Goal: Information Seeking & Learning: Find specific fact

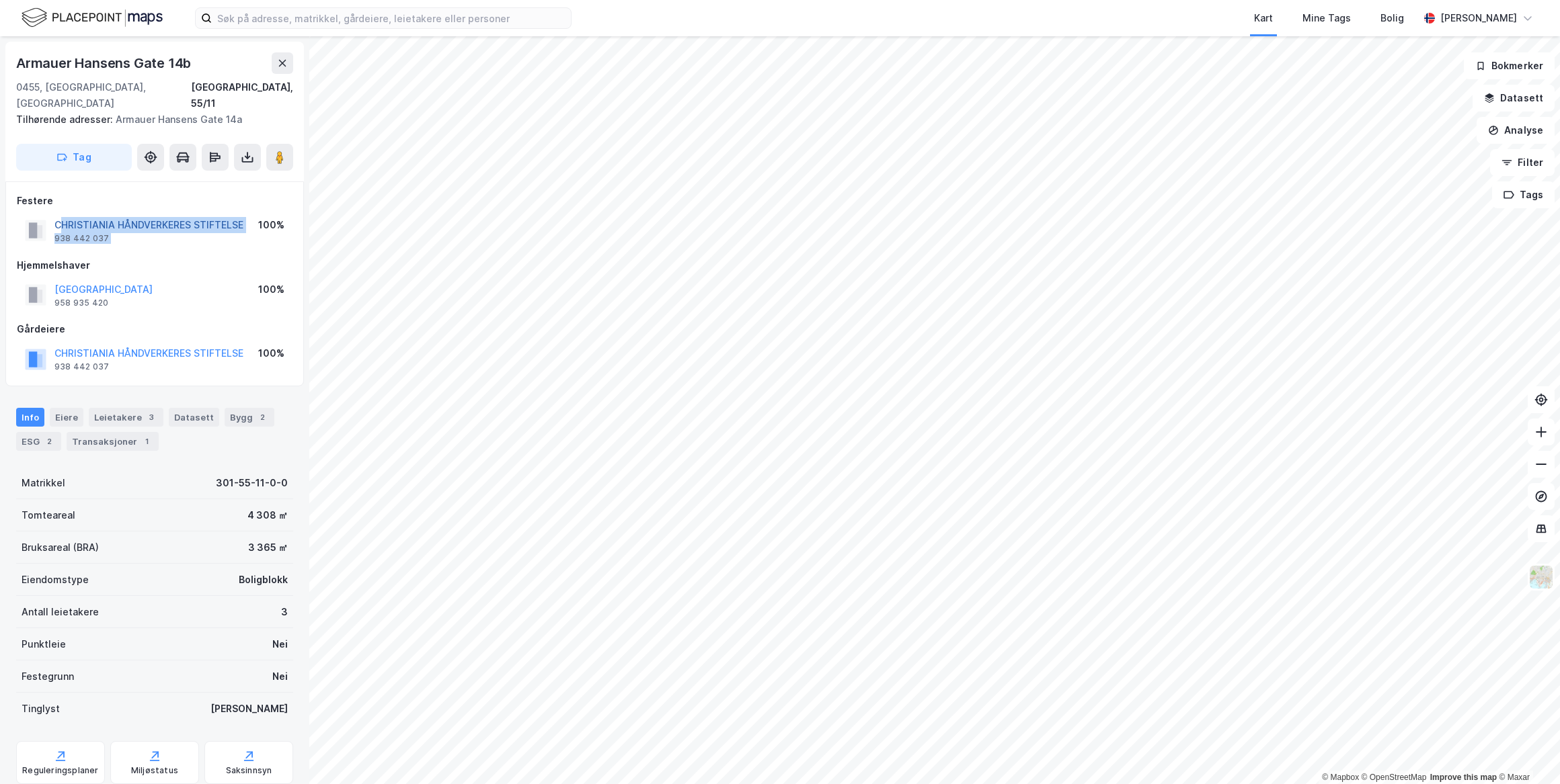
drag, startPoint x: 252, startPoint y: 211, endPoint x: 65, endPoint y: 208, distance: 187.0
click at [65, 215] on div "CHRISTIANIA HÅNDVERKERES STIFTELSE 938 442 037 100%" at bounding box center [154, 230] width 276 height 32
drag, startPoint x: 65, startPoint y: 208, endPoint x: 181, endPoint y: 243, distance: 121.2
click at [175, 261] on div "Hjemmelshaver OSLO KOMMUNE 958 935 420 100%" at bounding box center [154, 284] width 276 height 54
drag, startPoint x: 247, startPoint y: 208, endPoint x: 50, endPoint y: 211, distance: 197.0
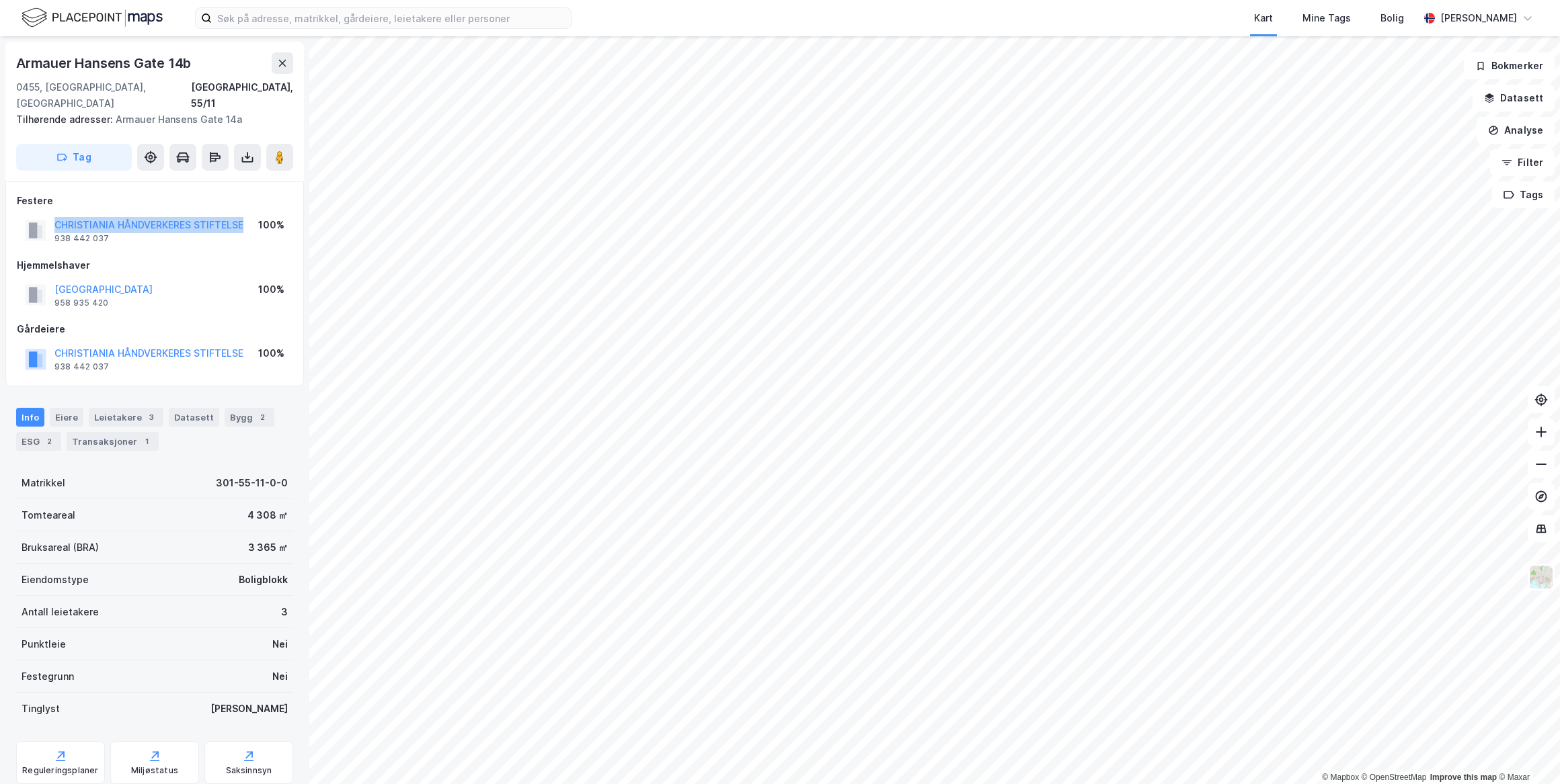
click at [50, 215] on div "CHRISTIANIA HÅNDVERKERES STIFTELSE 938 442 037 100%" at bounding box center [154, 230] width 276 height 32
copy button "CHRISTIANIA HÅNDVERKERES STIFTELSE"
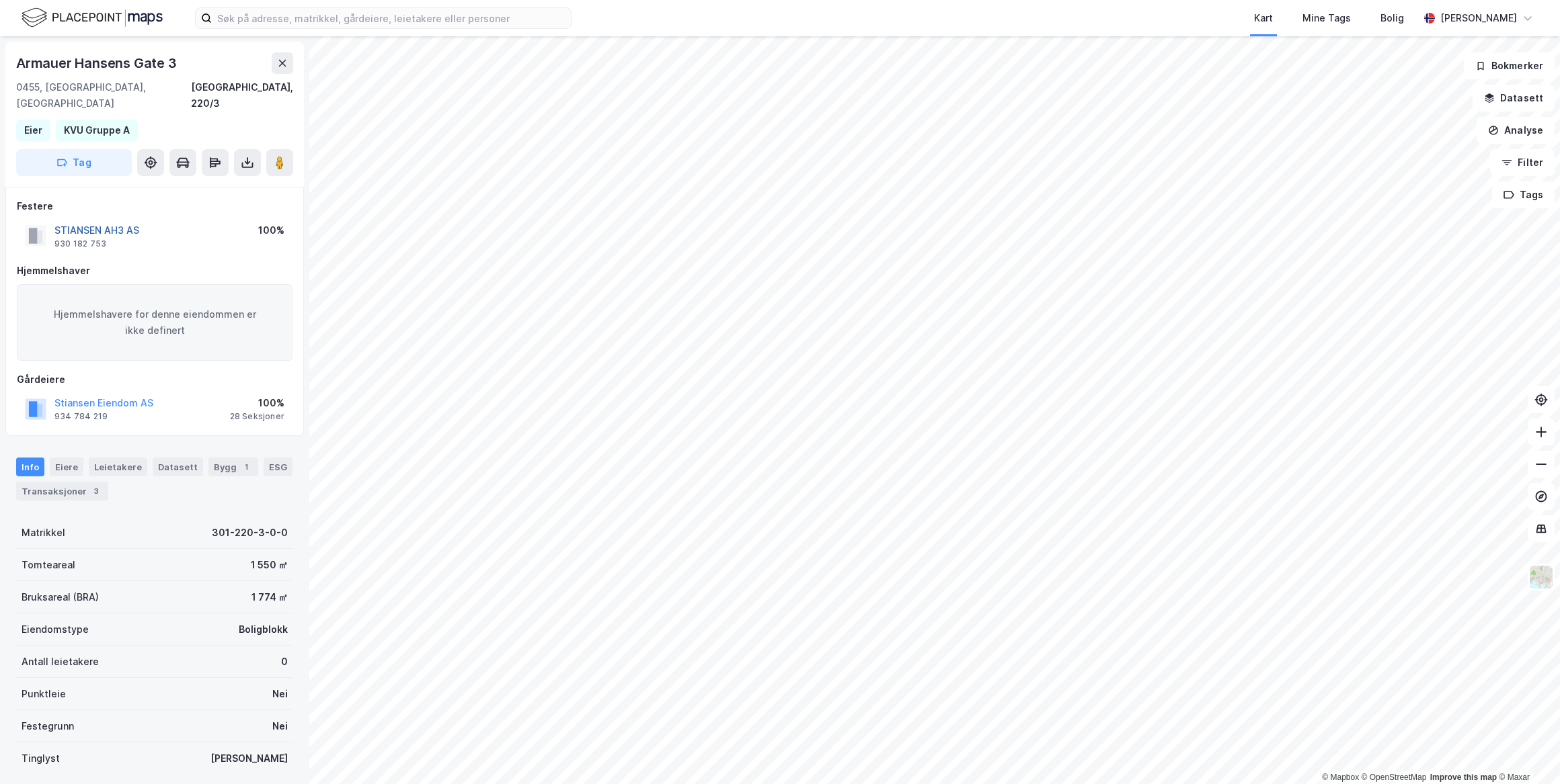
click at [0, 0] on button "STIANSEN AH3 AS" at bounding box center [0, 0] width 0 height 0
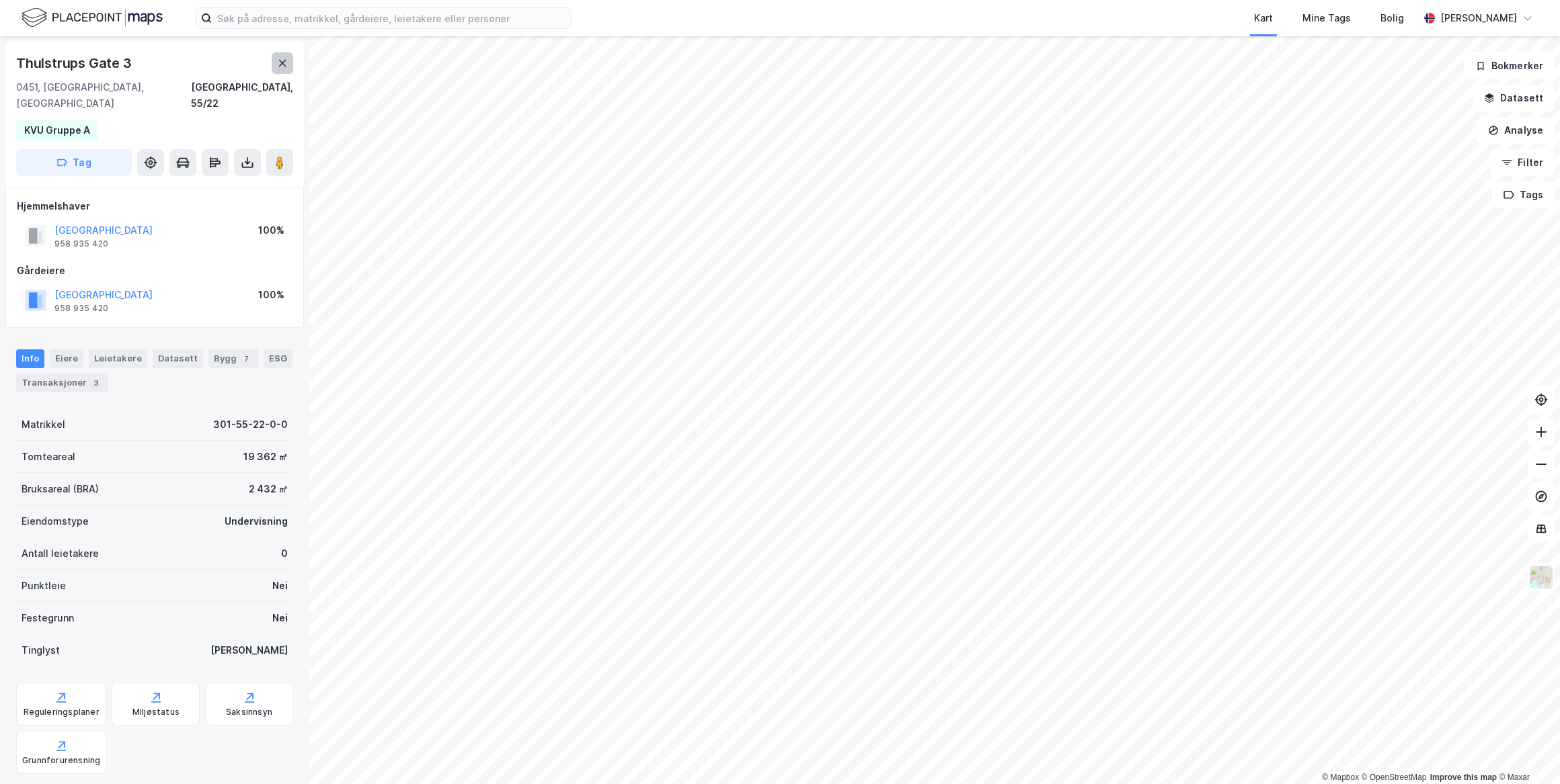
click at [282, 71] on button at bounding box center [282, 64] width 22 height 22
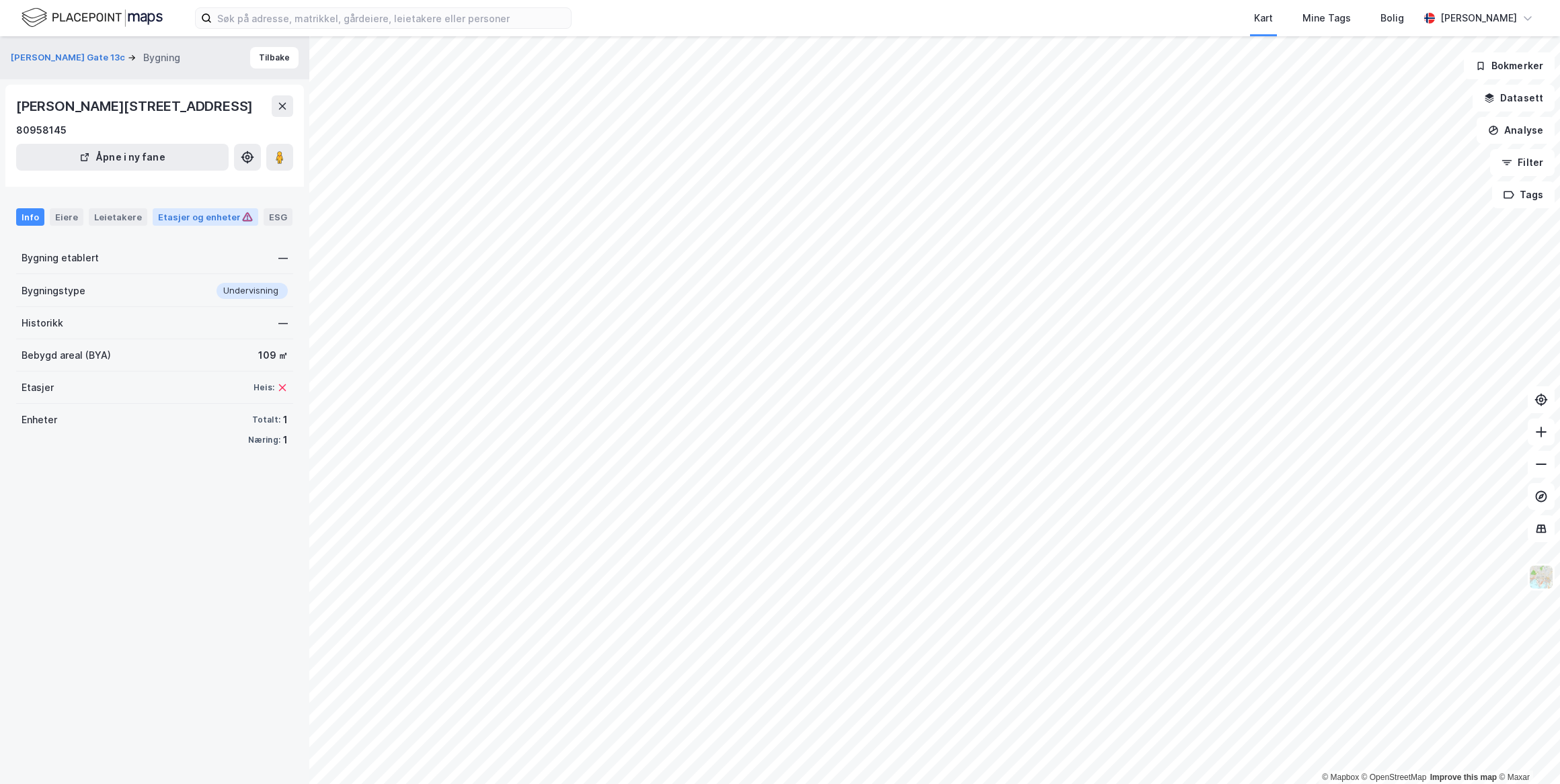
click at [189, 221] on div "Etasjer og enheter" at bounding box center [205, 217] width 95 height 12
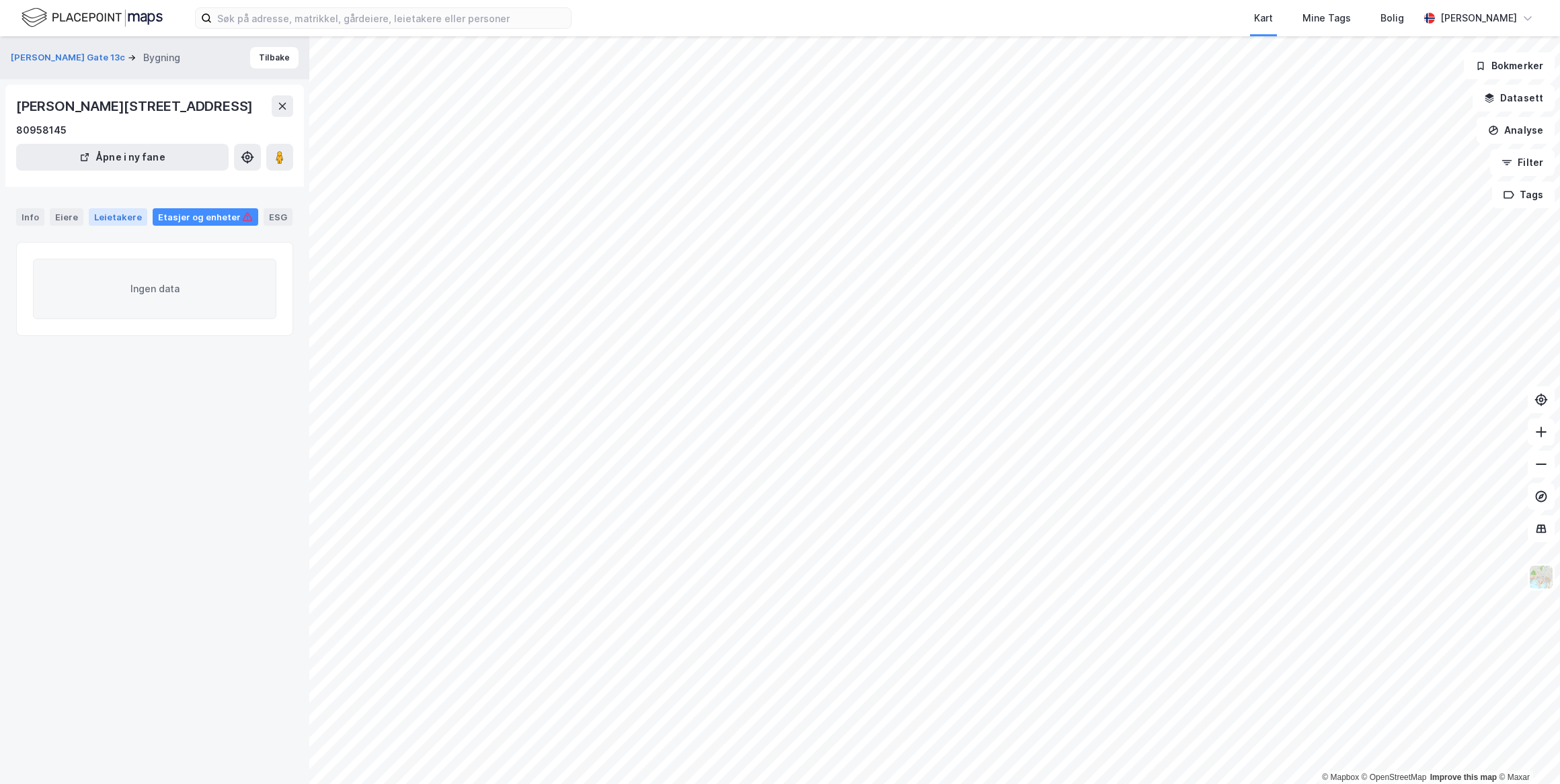
click at [121, 220] on div "Leietakere" at bounding box center [119, 218] width 59 height 18
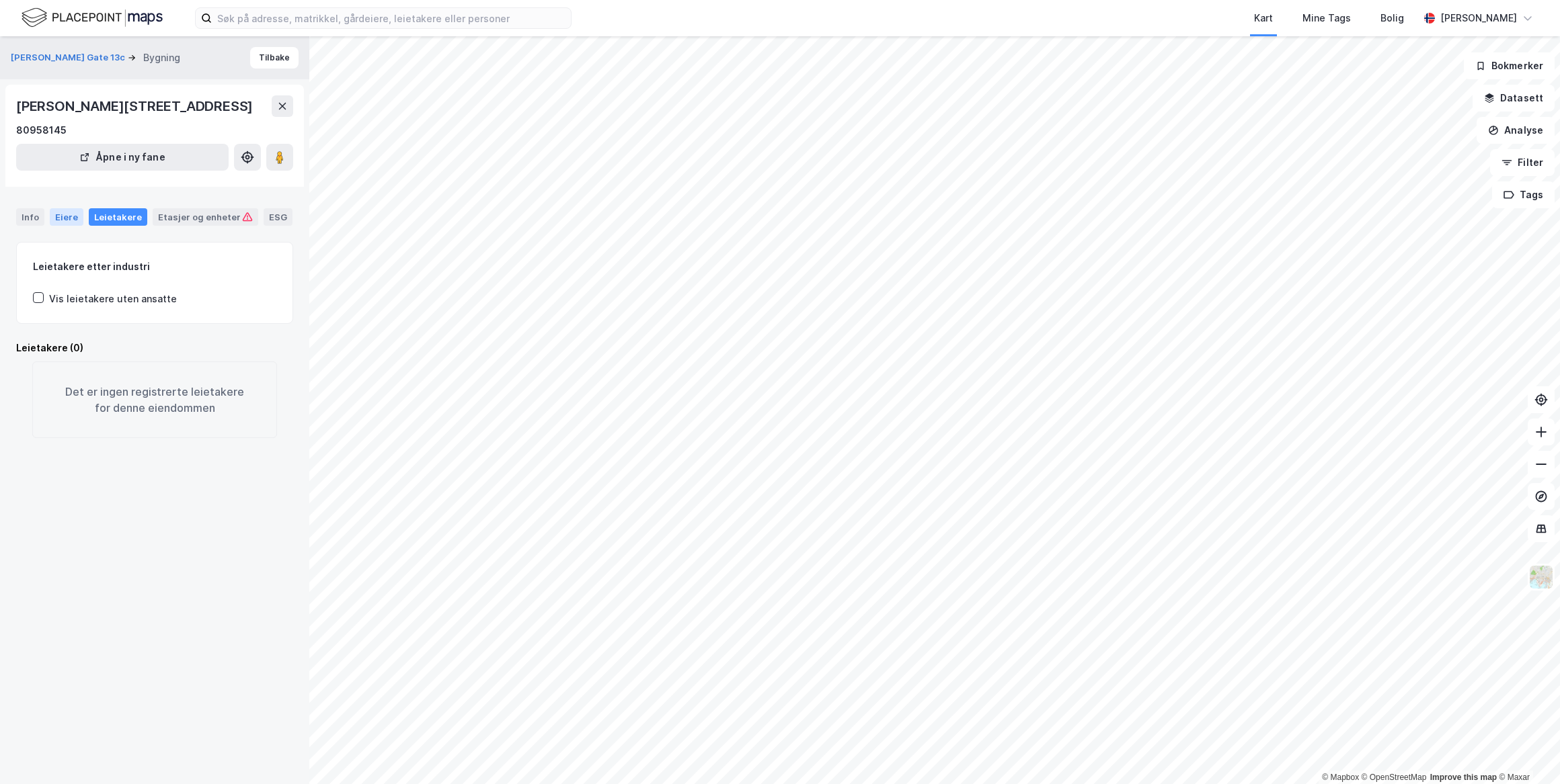
click at [63, 220] on div "Eiere" at bounding box center [67, 218] width 33 height 18
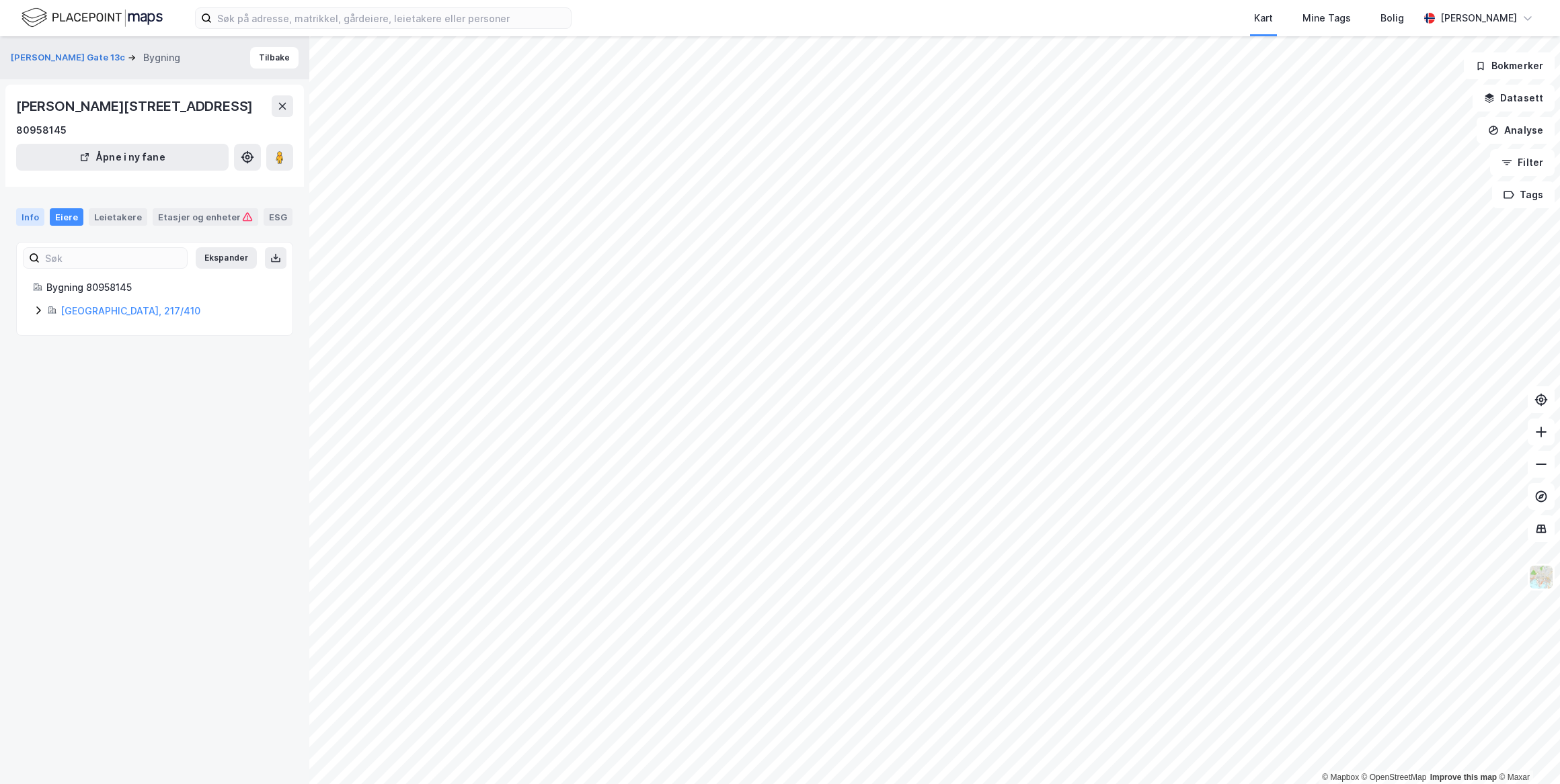
click at [26, 216] on div "Info" at bounding box center [29, 218] width 28 height 18
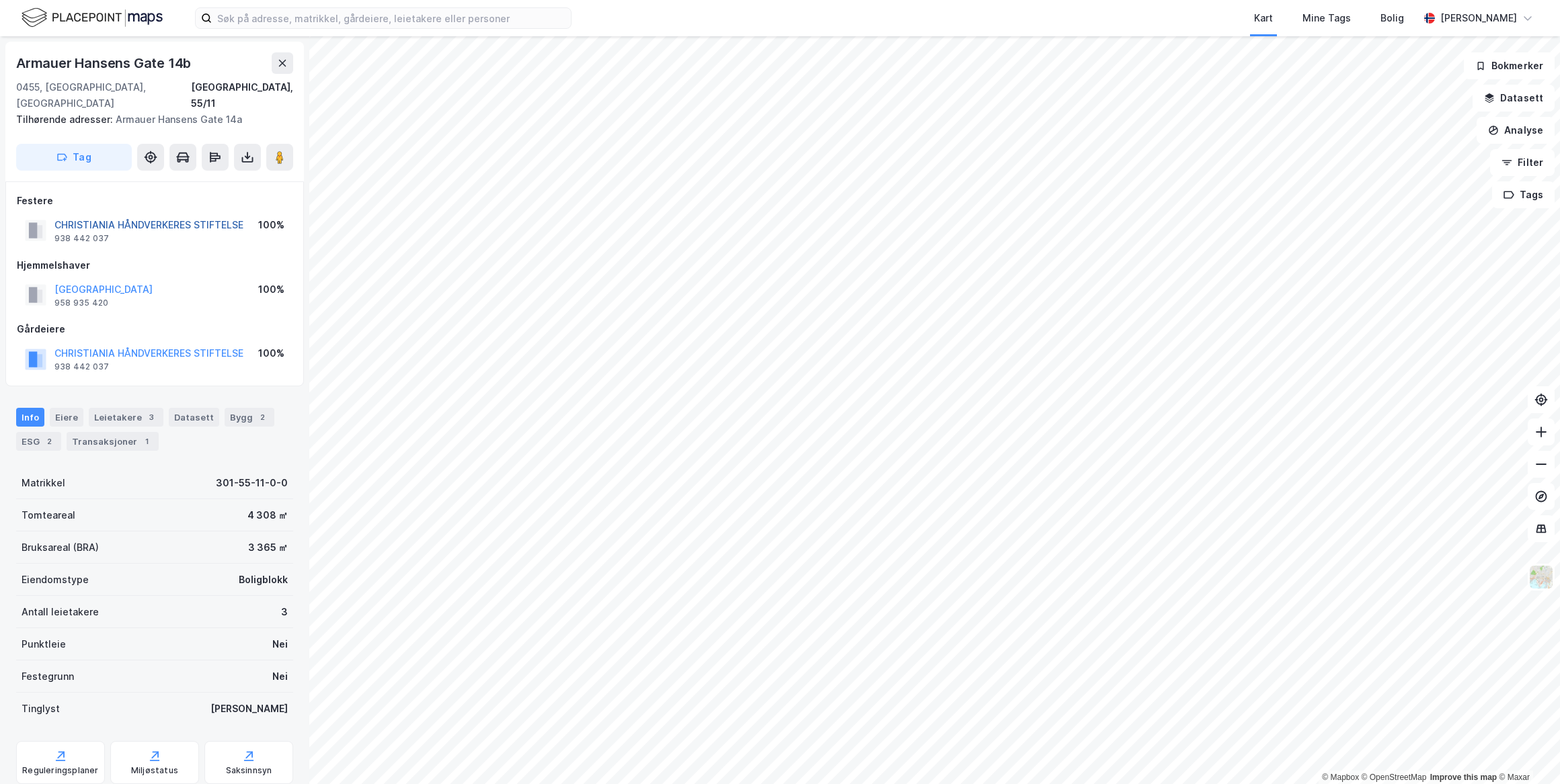
click at [0, 0] on button "CHRISTIANIA HÅNDVERKERES STIFTELSE" at bounding box center [0, 0] width 0 height 0
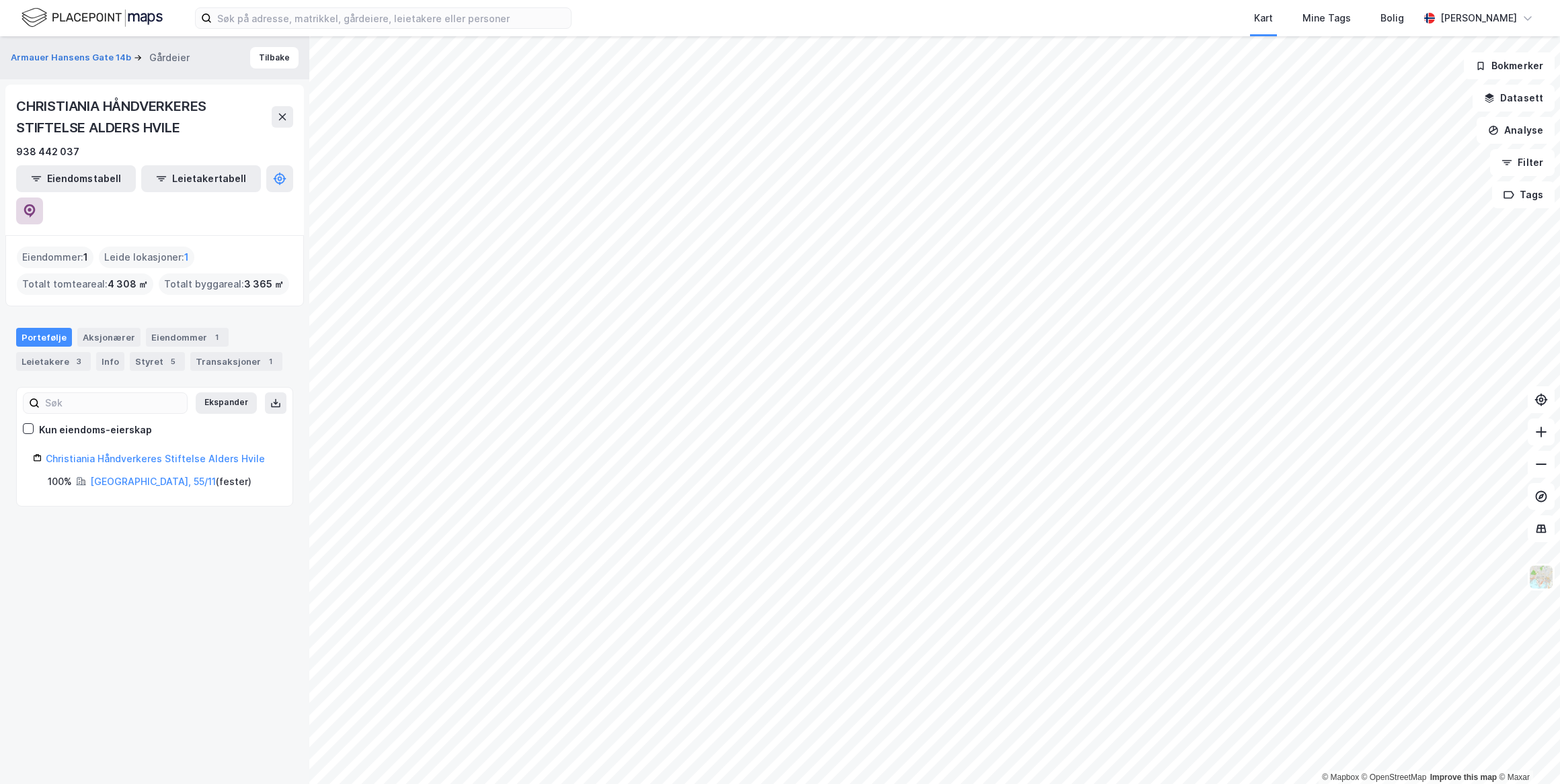
click at [36, 205] on icon at bounding box center [29, 212] width 14 height 14
click at [274, 119] on button at bounding box center [282, 117] width 22 height 22
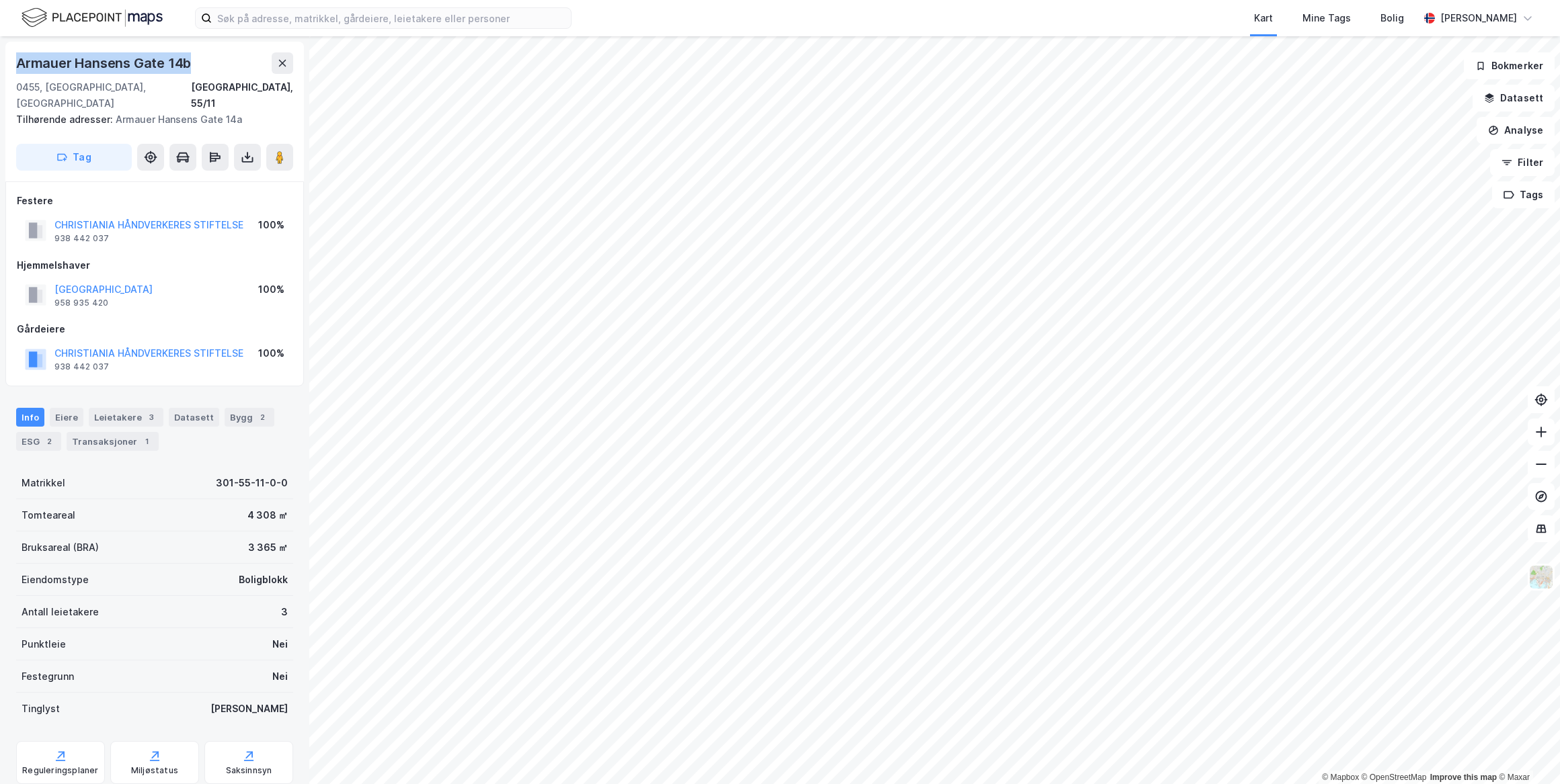
drag, startPoint x: 198, startPoint y: 58, endPoint x: 10, endPoint y: 66, distance: 188.2
click at [10, 66] on div "Armauer [STREET_ADDRESS], 55/11 Tilhørende adresser: [STREET_ADDRESS]" at bounding box center [154, 112] width 299 height 140
copy div "Armauer Hansens Gate 14b"
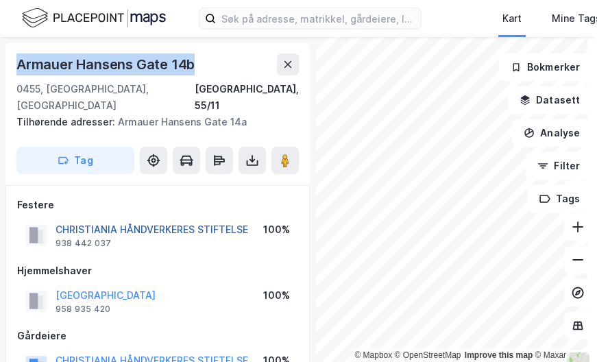
click at [0, 0] on button "CHRISTIANIA HÅNDVERKERES STIFTELSE" at bounding box center [0, 0] width 0 height 0
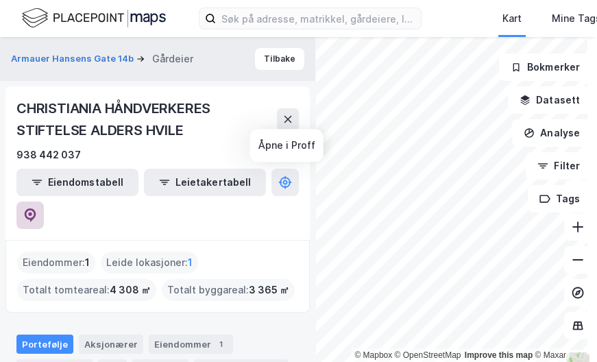
click at [44, 202] on button at bounding box center [29, 215] width 27 height 27
